Goal: Transaction & Acquisition: Purchase product/service

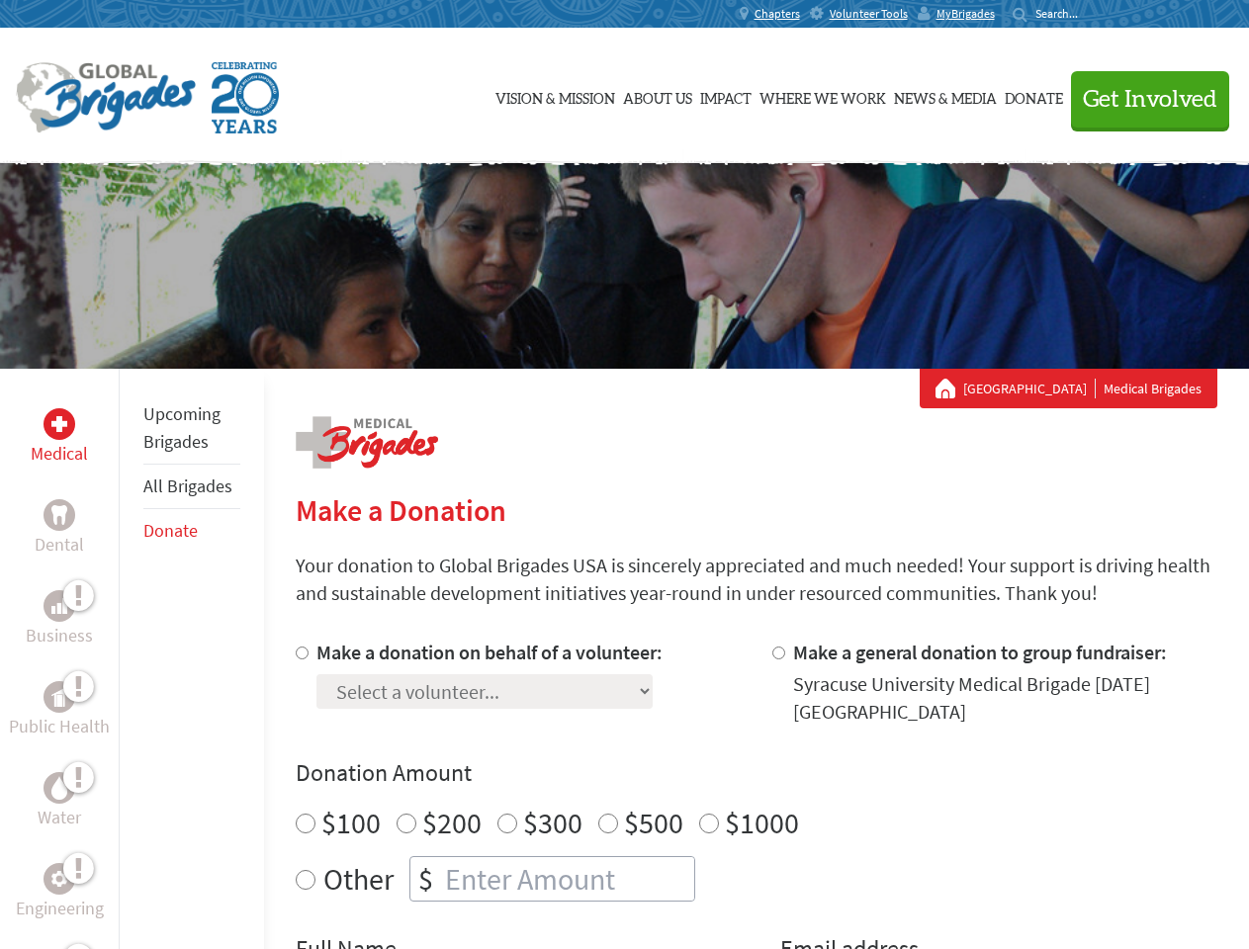
click at [1092, 14] on div "Search for:" at bounding box center [1052, 14] width 79 height 16
click at [1141, 99] on span "Get Involved" at bounding box center [1150, 100] width 135 height 24
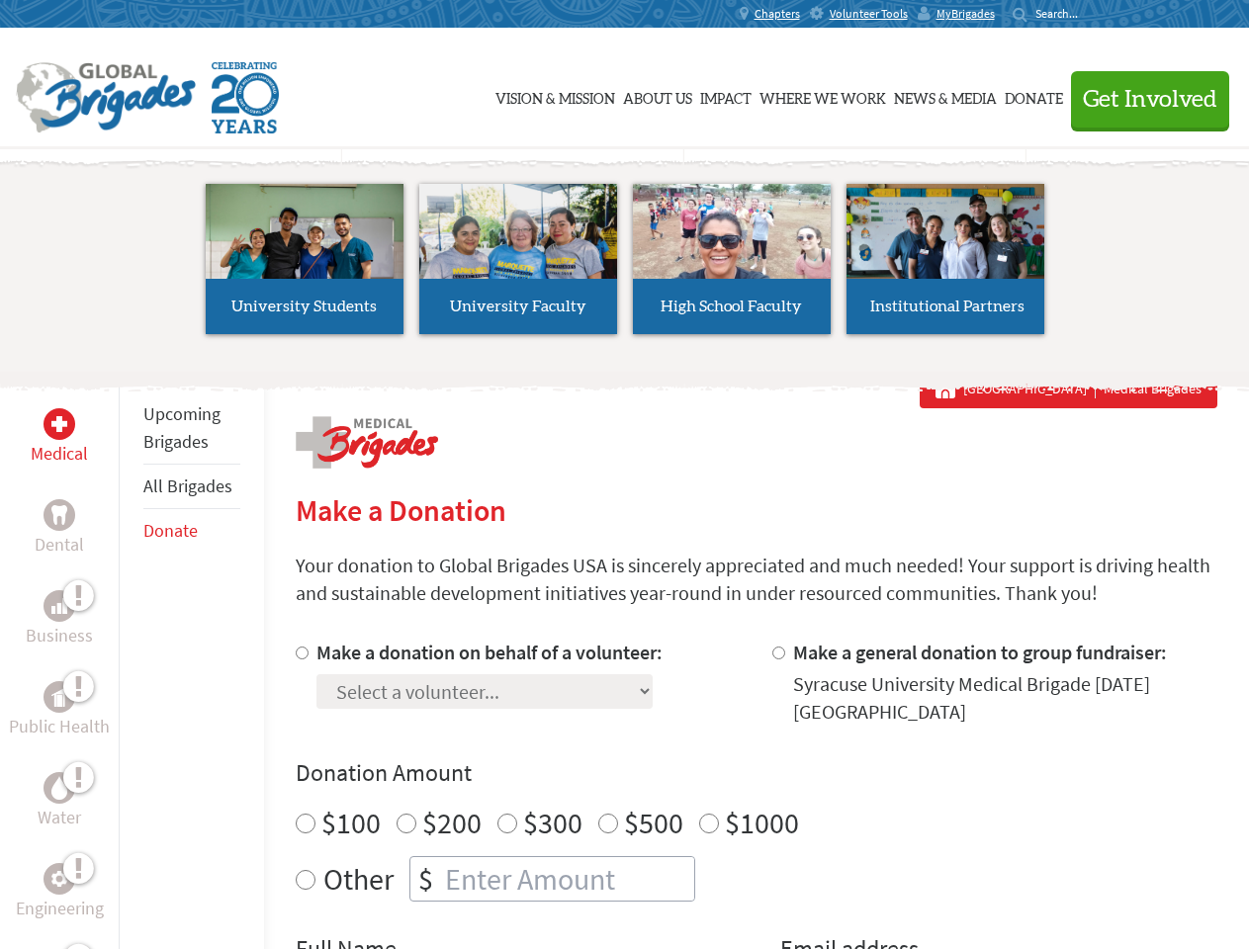
click at [625, 266] on li "High School Faculty" at bounding box center [732, 259] width 214 height 182
click at [131, 659] on div "Upcoming Brigades All Brigades Donate" at bounding box center [191, 843] width 145 height 949
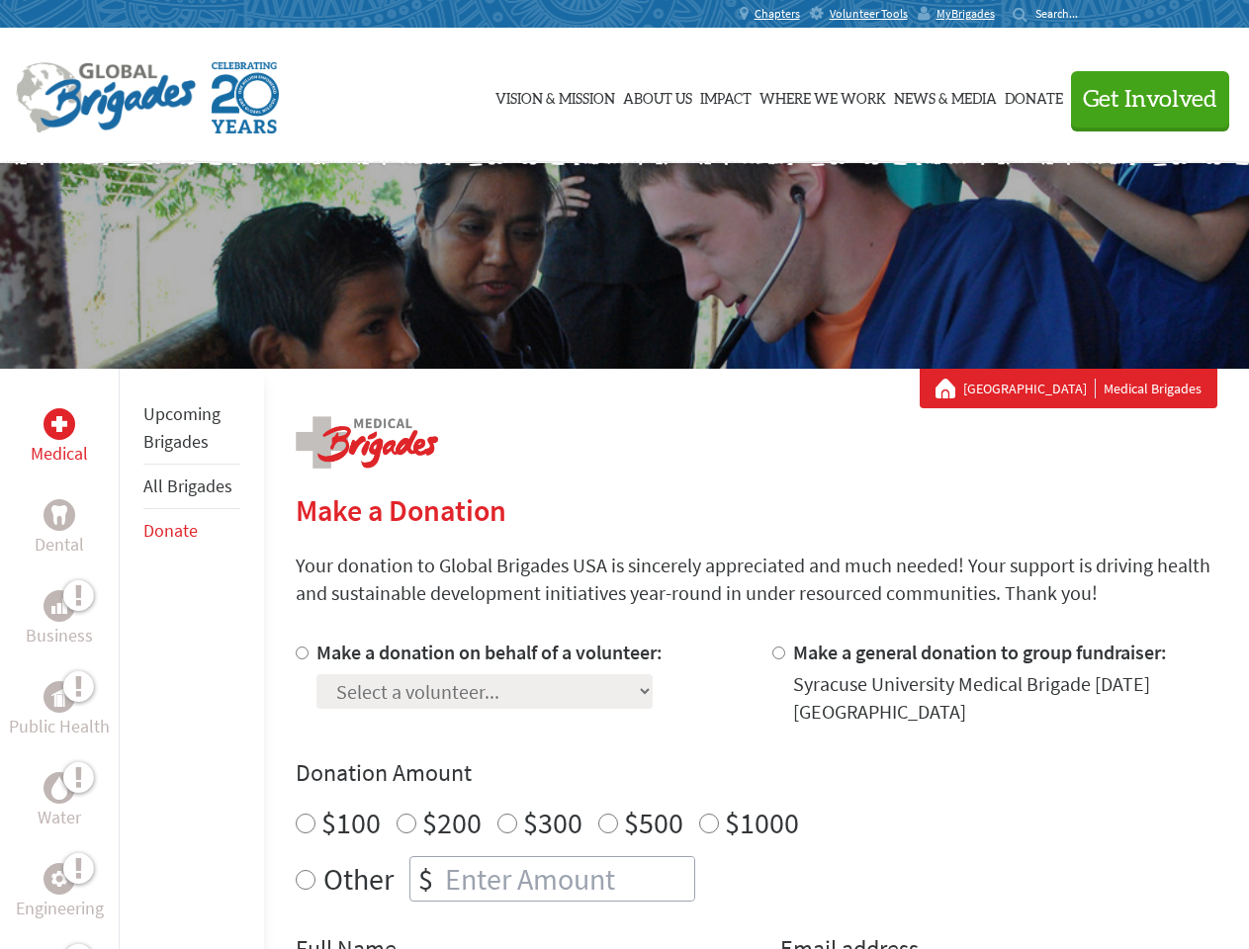
click at [756, 794] on div "Donation Amount $100 $200 $300 $500 $1000 Other $" at bounding box center [757, 830] width 922 height 144
click at [300, 653] on input "Make a donation on behalf of a volunteer:" at bounding box center [302, 653] width 13 height 13
radio input "true"
click at [777, 653] on input "Make a general donation to group fundraiser:" at bounding box center [778, 653] width 13 height 13
radio input "true"
